Goal: Task Accomplishment & Management: Manage account settings

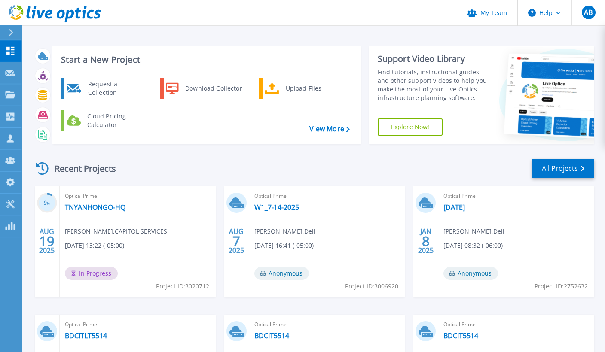
click at [46, 206] on h3 "9 %" at bounding box center [47, 204] width 20 height 10
click at [322, 128] on link "View More" at bounding box center [329, 129] width 40 height 8
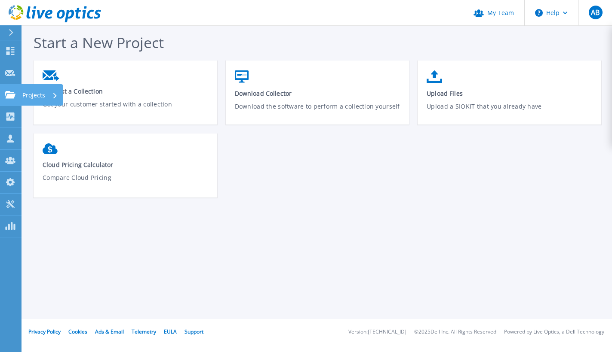
click at [25, 96] on p "Projects" at bounding box center [33, 95] width 23 height 22
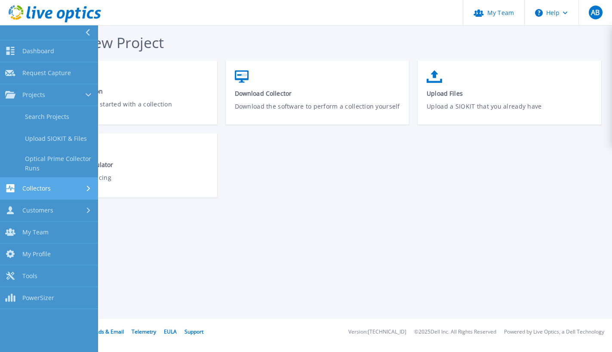
click at [44, 191] on span "Collectors" at bounding box center [36, 189] width 28 height 8
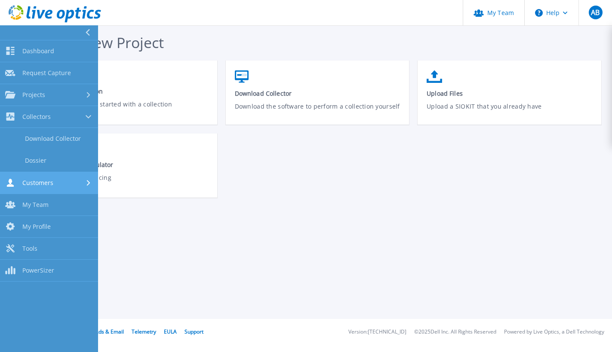
click at [43, 182] on span "Customers" at bounding box center [37, 183] width 31 height 8
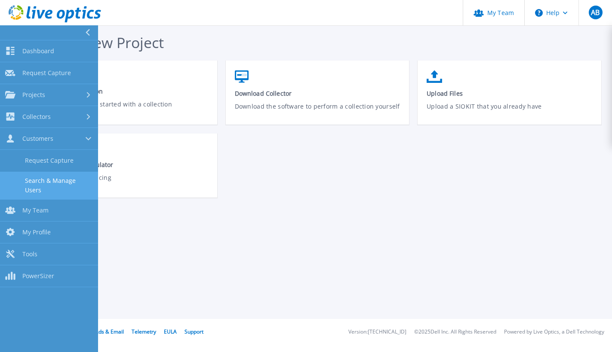
click at [46, 184] on link "Search & Manage Users" at bounding box center [49, 186] width 98 height 28
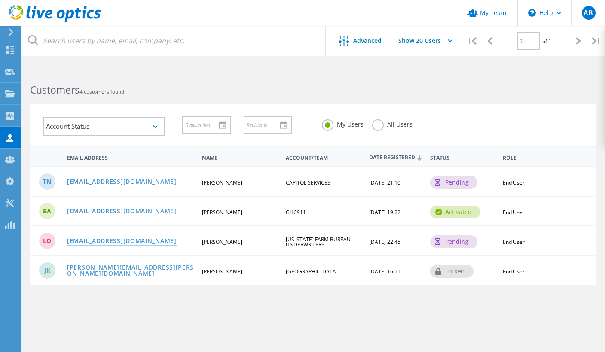
click at [100, 240] on link "[EMAIL_ADDRESS][DOMAIN_NAME]" at bounding box center [122, 241] width 110 height 7
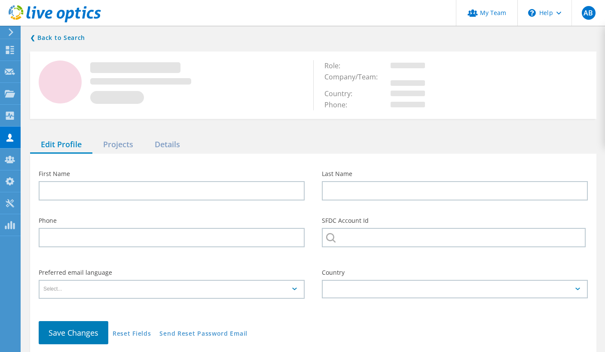
type input "[PERSON_NAME]"
type input "Ortigo"
type input "[US_STATE] FARM BUREAU UNDERWRITERS"
type input "English"
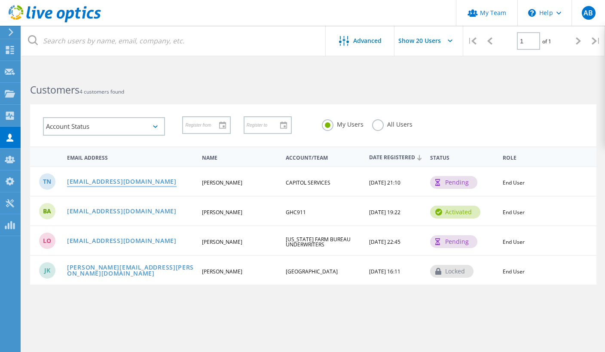
click at [110, 182] on link "[EMAIL_ADDRESS][DOMAIN_NAME]" at bounding box center [122, 182] width 110 height 7
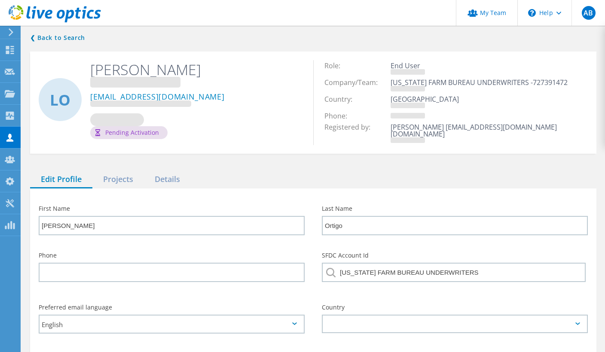
type input "Tafara"
type input "Nyanhongo"
type input "CAPITOL SERVICES"
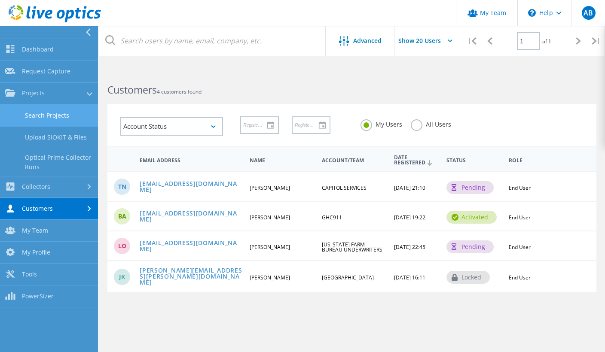
click at [47, 119] on link "Search Projects" at bounding box center [49, 116] width 98 height 22
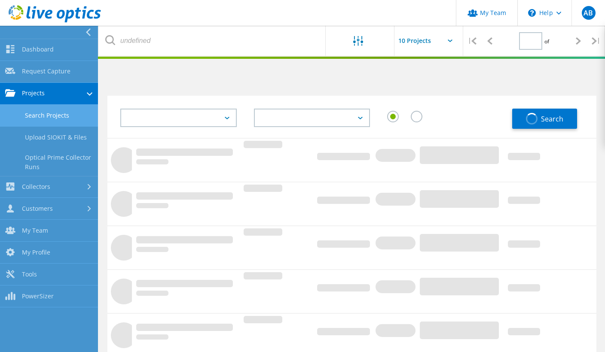
type input "1"
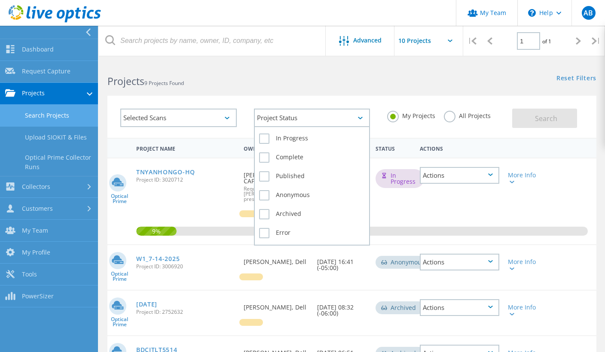
click at [319, 116] on div "Project Status" at bounding box center [312, 118] width 116 height 18
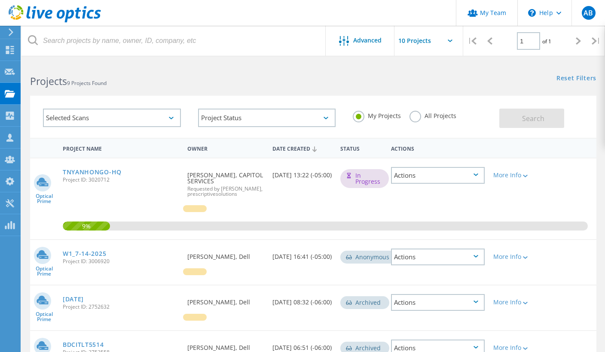
click at [317, 92] on div "Selected Scans Project Status In Progress Complete Published Anonymous Archived…" at bounding box center [313, 111] width 584 height 53
click at [169, 120] on div "Selected Scans" at bounding box center [112, 118] width 138 height 18
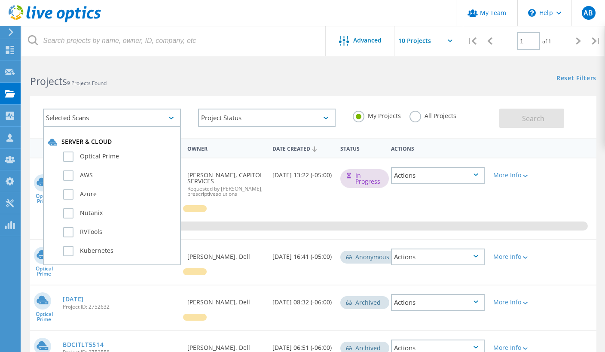
click at [189, 98] on div "Selected Scans Server & Cloud Optical Prime AWS Azure Nutanix RVTools Kubernete…" at bounding box center [313, 117] width 567 height 42
